Goal: Information Seeking & Learning: Learn about a topic

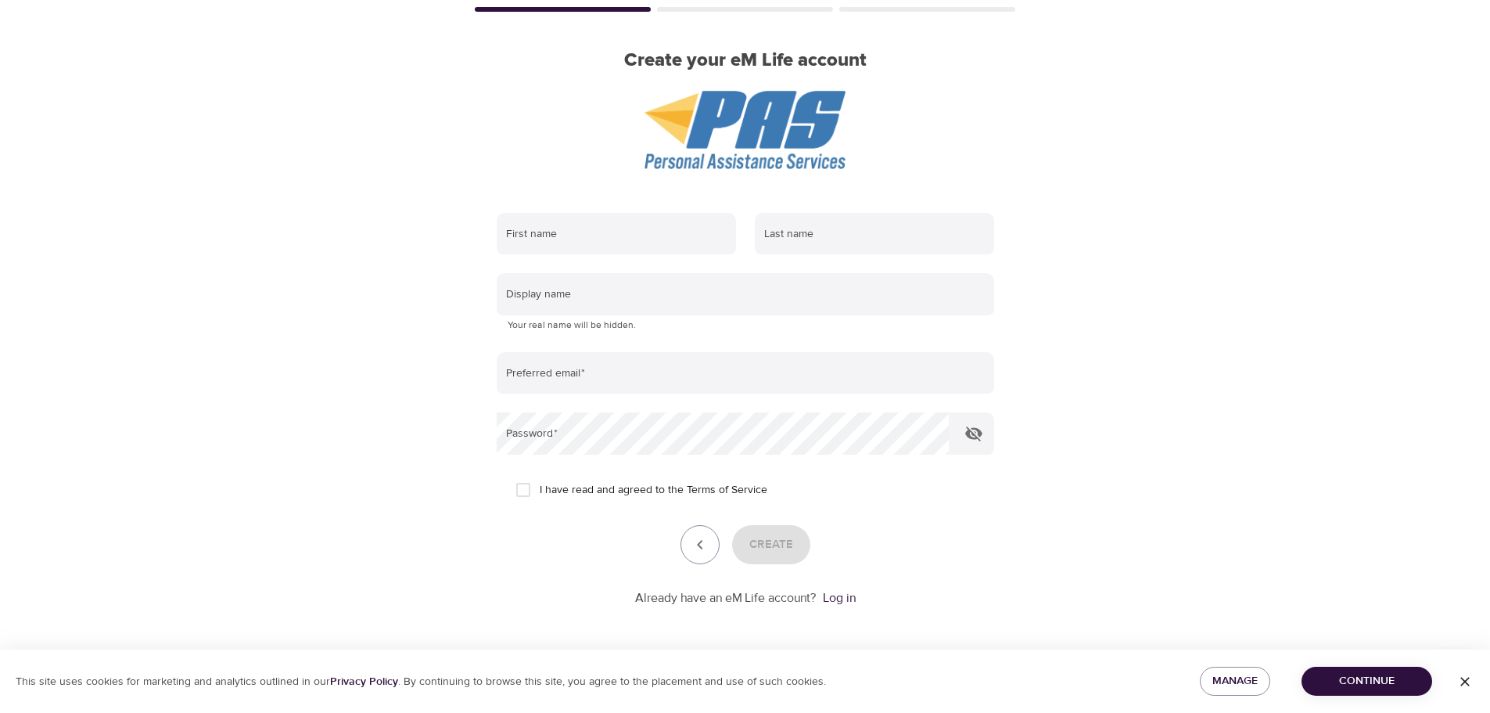
scroll to position [102, 0]
click at [846, 595] on link "Log in" at bounding box center [839, 598] width 33 height 16
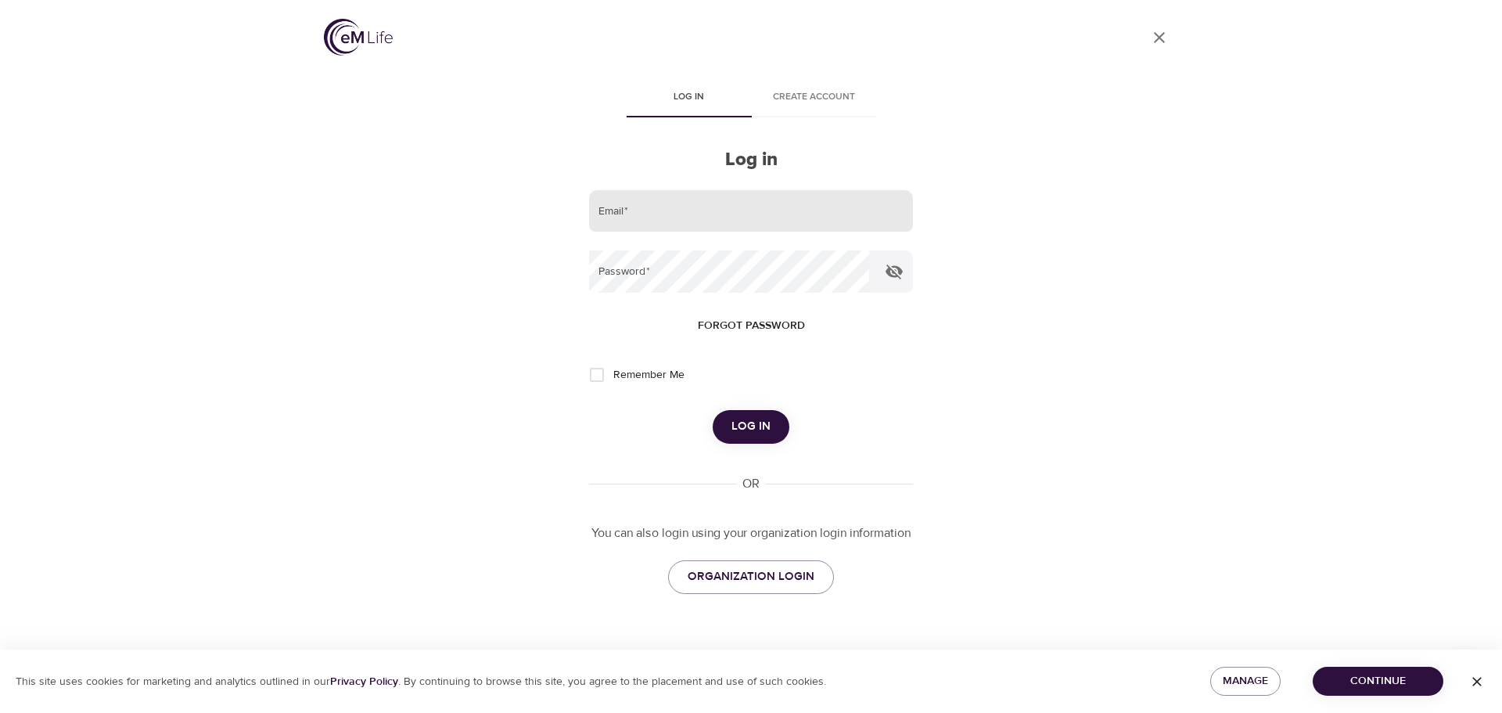
drag, startPoint x: 713, startPoint y: 204, endPoint x: 788, endPoint y: 203, distance: 74.3
click at [713, 204] on input "email" at bounding box center [751, 211] width 325 height 42
type input "[EMAIL_ADDRESS][DOMAIN_NAME]"
click at [713, 410] on button "Log in" at bounding box center [751, 426] width 77 height 33
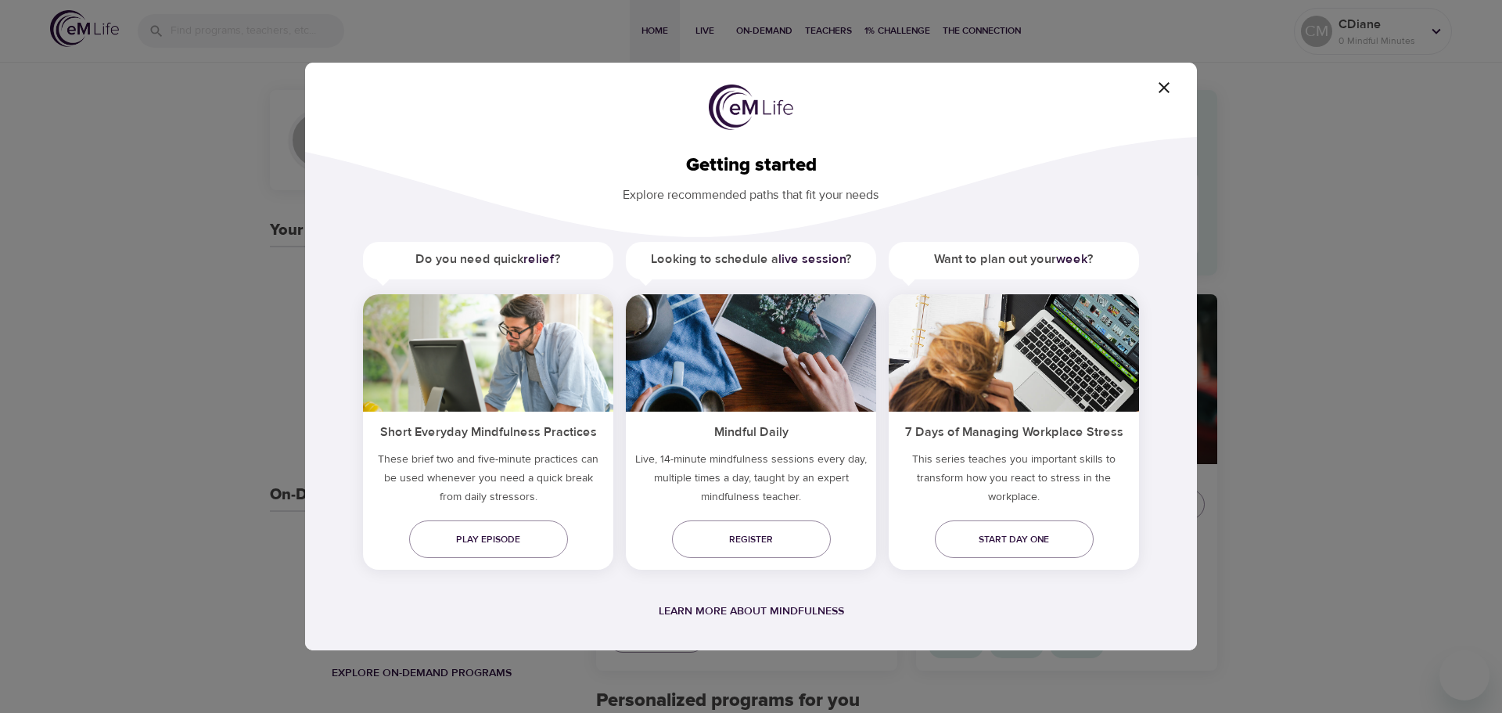
click at [1164, 90] on icon "button" at bounding box center [1163, 87] width 19 height 19
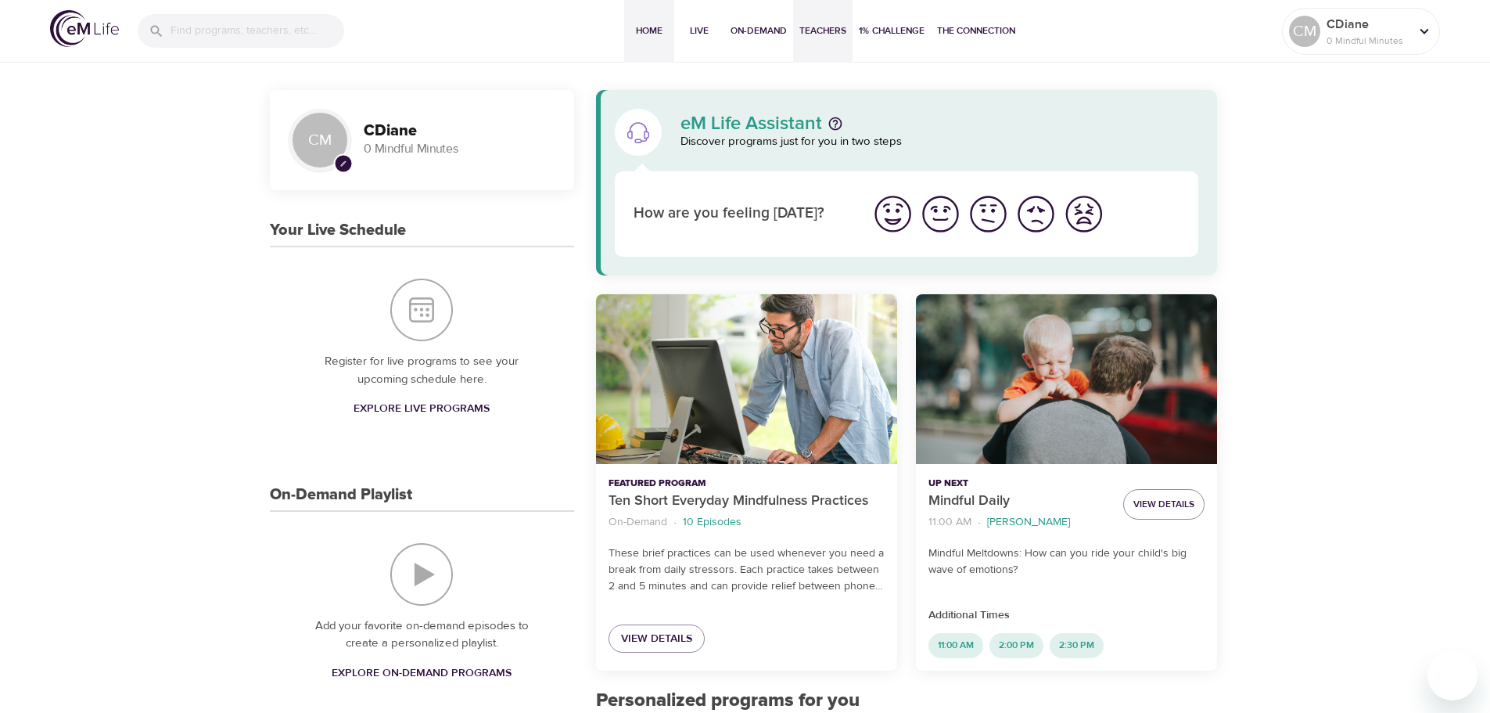
click at [818, 25] on span "Teachers" at bounding box center [822, 31] width 47 height 16
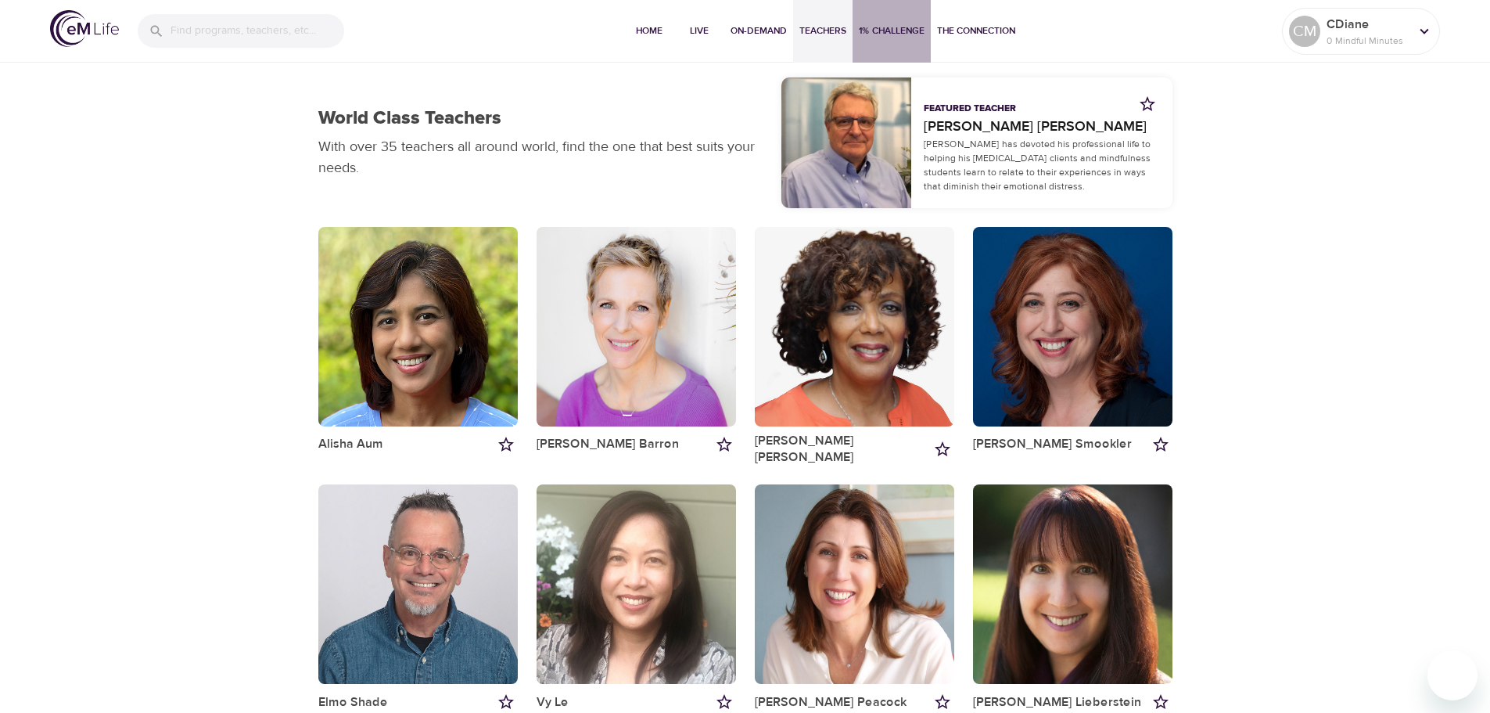
click at [903, 27] on span "1% Challenge" at bounding box center [892, 31] width 66 height 16
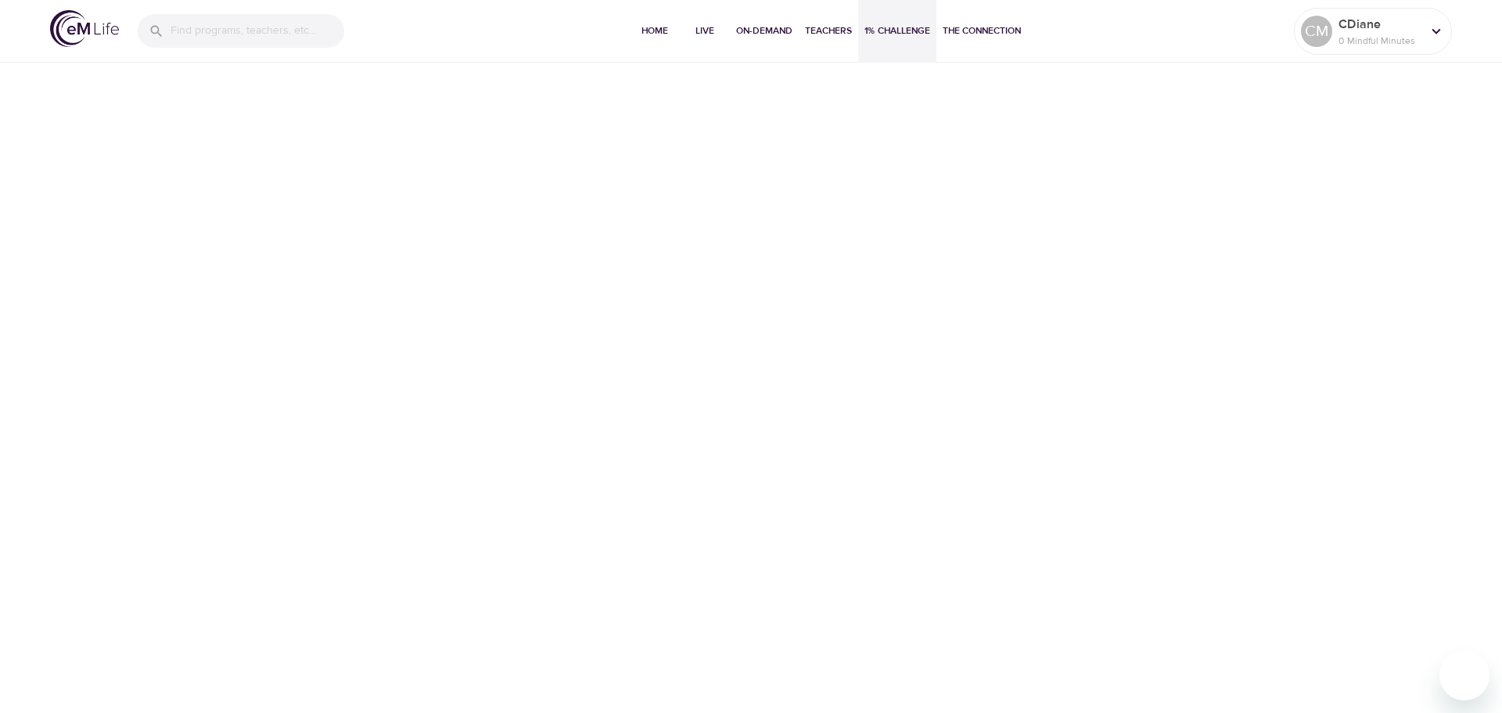
click at [905, 31] on span "1% Challenge" at bounding box center [897, 31] width 66 height 16
click at [993, 29] on span "The Connection" at bounding box center [981, 31] width 78 height 16
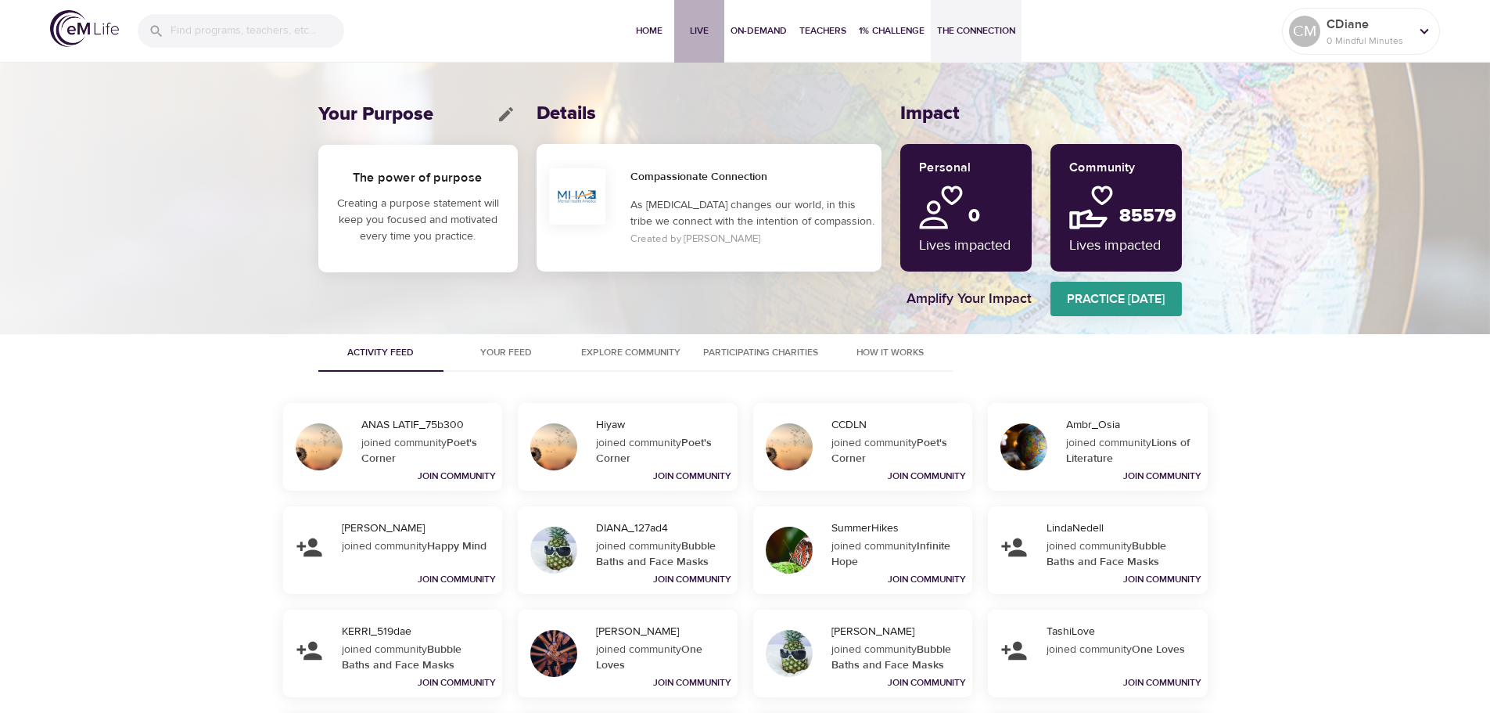
click at [696, 26] on span "Live" at bounding box center [699, 31] width 38 height 16
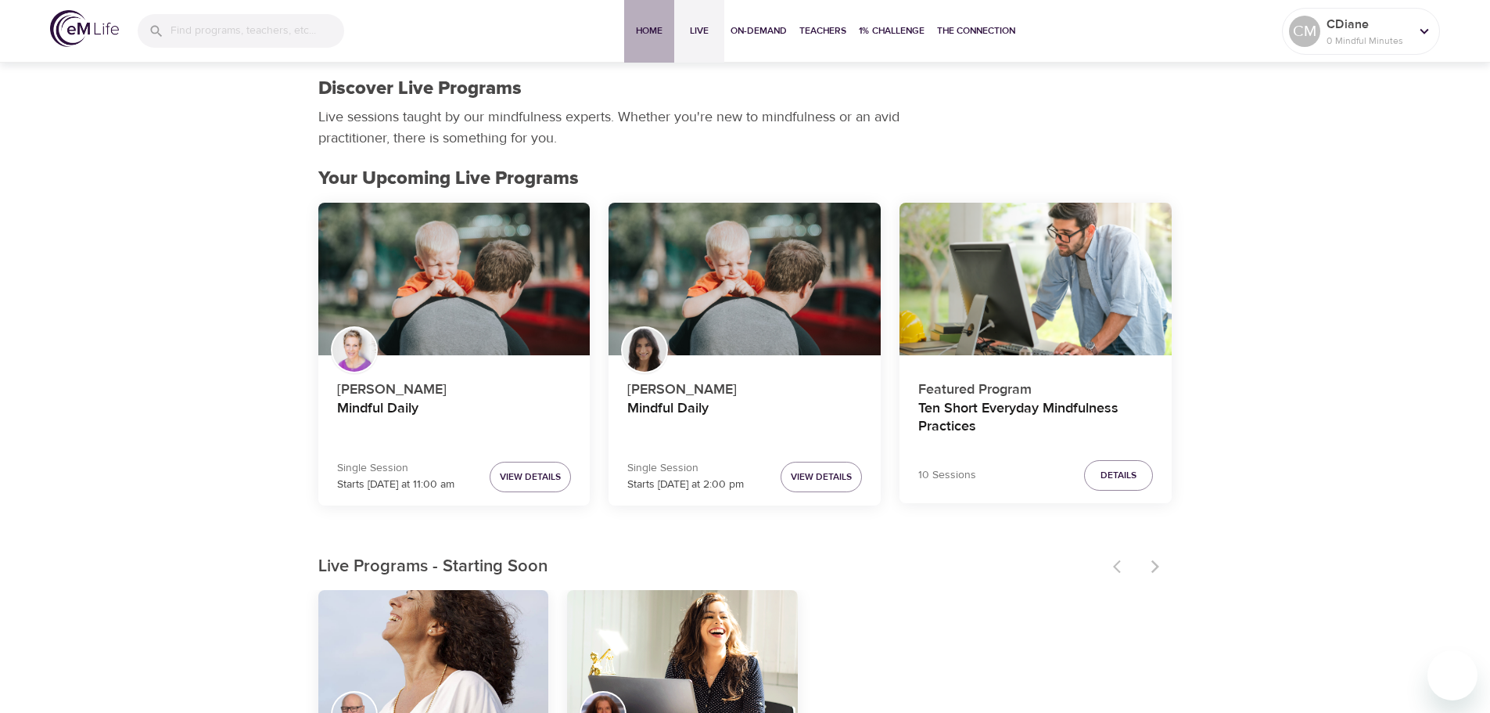
click at [642, 31] on span "Home" at bounding box center [649, 31] width 38 height 16
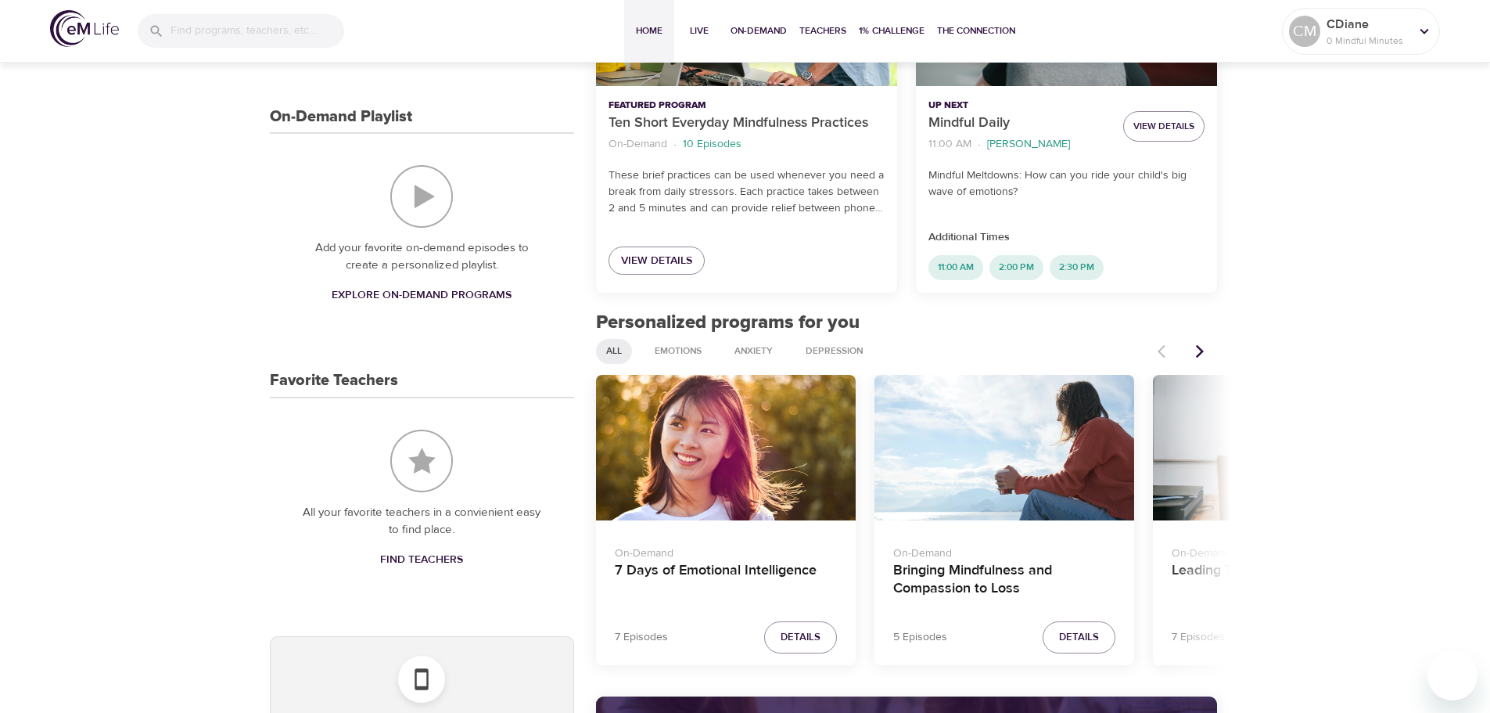
scroll to position [391, 0]
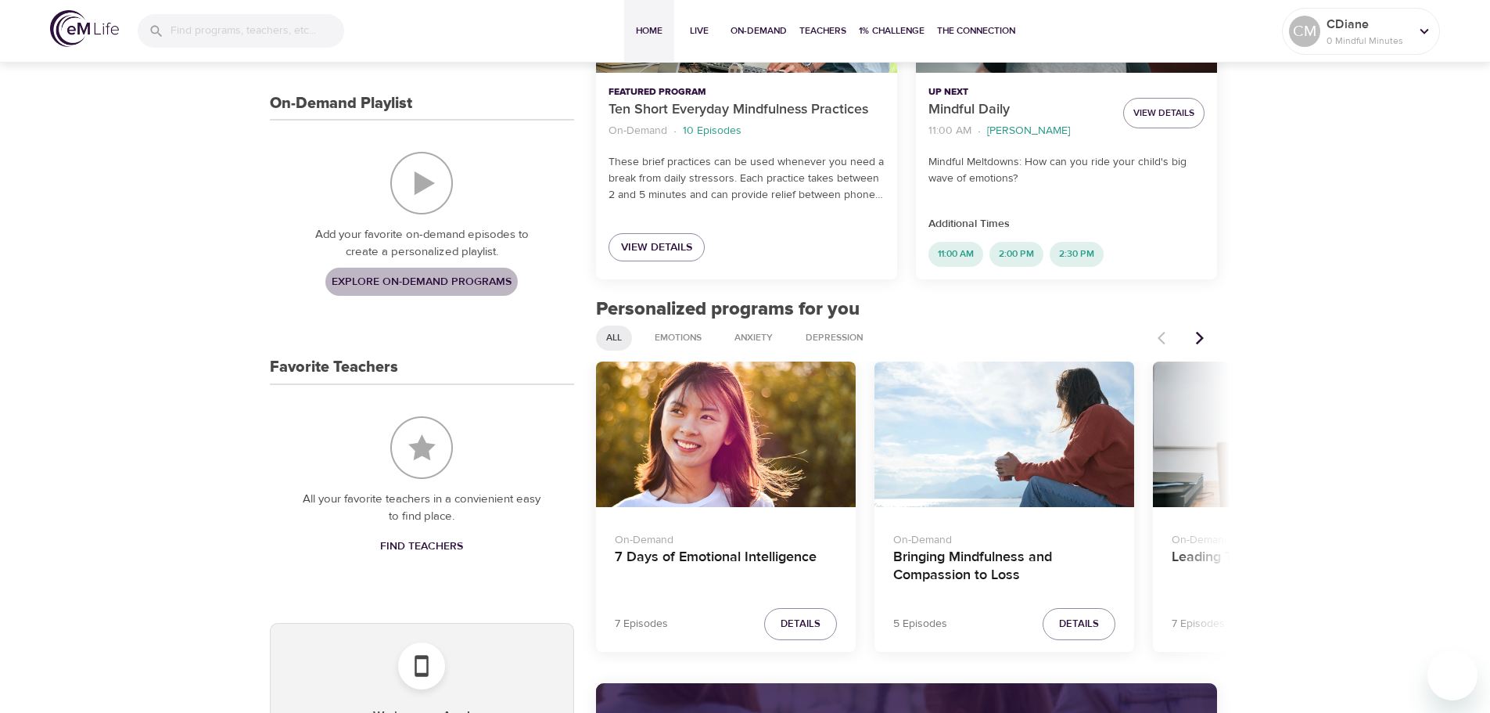
click at [358, 280] on span "Explore On-Demand Programs" at bounding box center [422, 282] width 180 height 20
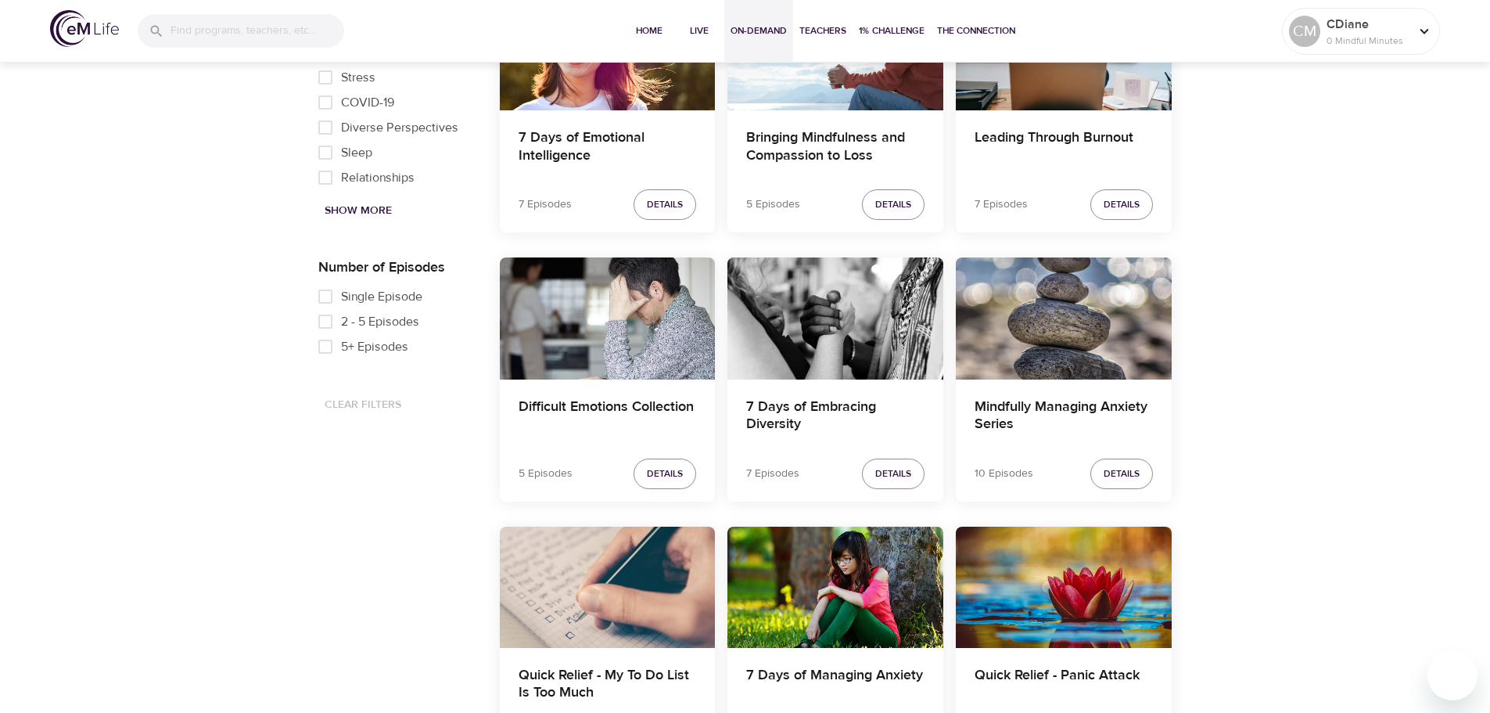
scroll to position [547, 0]
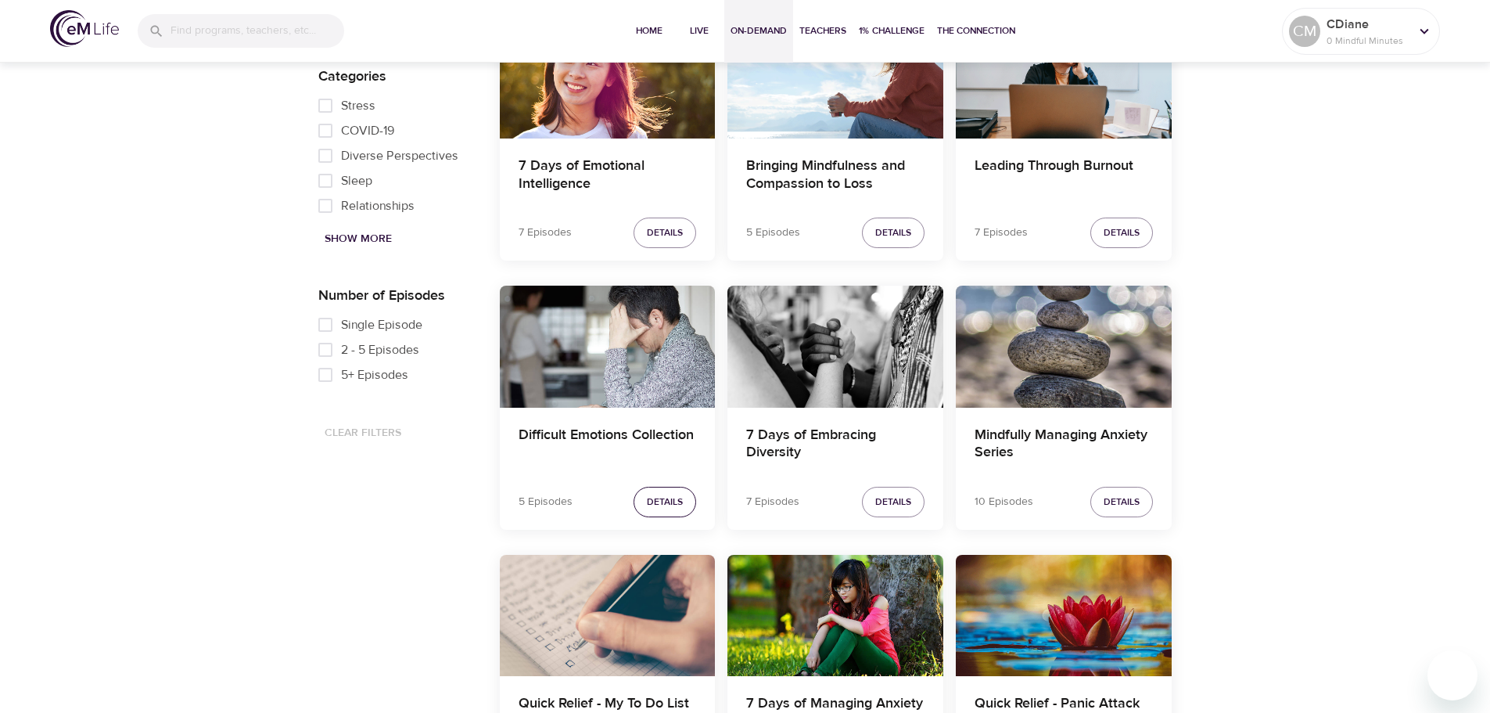
click at [670, 497] on span "Details" at bounding box center [665, 502] width 36 height 16
